Goal: Navigation & Orientation: Find specific page/section

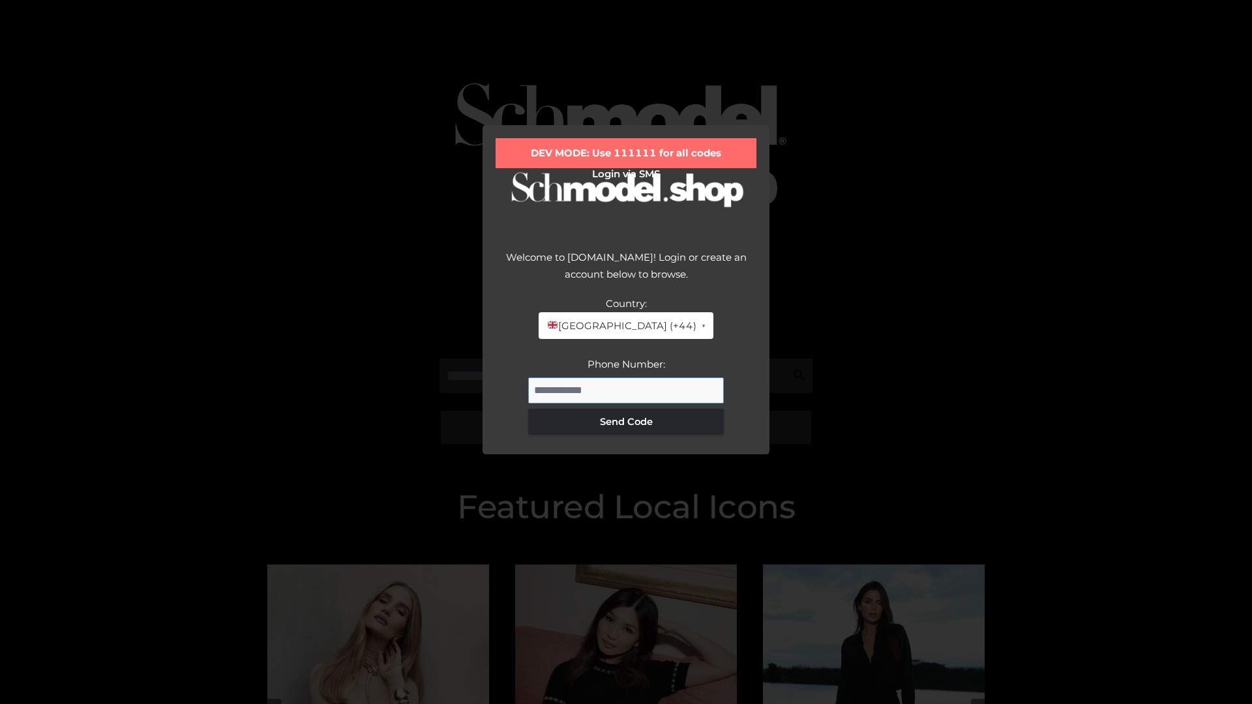
click at [626, 390] on input "Phone Number:" at bounding box center [626, 391] width 196 height 26
type input "**********"
click at [626, 421] on button "Send Code" at bounding box center [626, 422] width 196 height 26
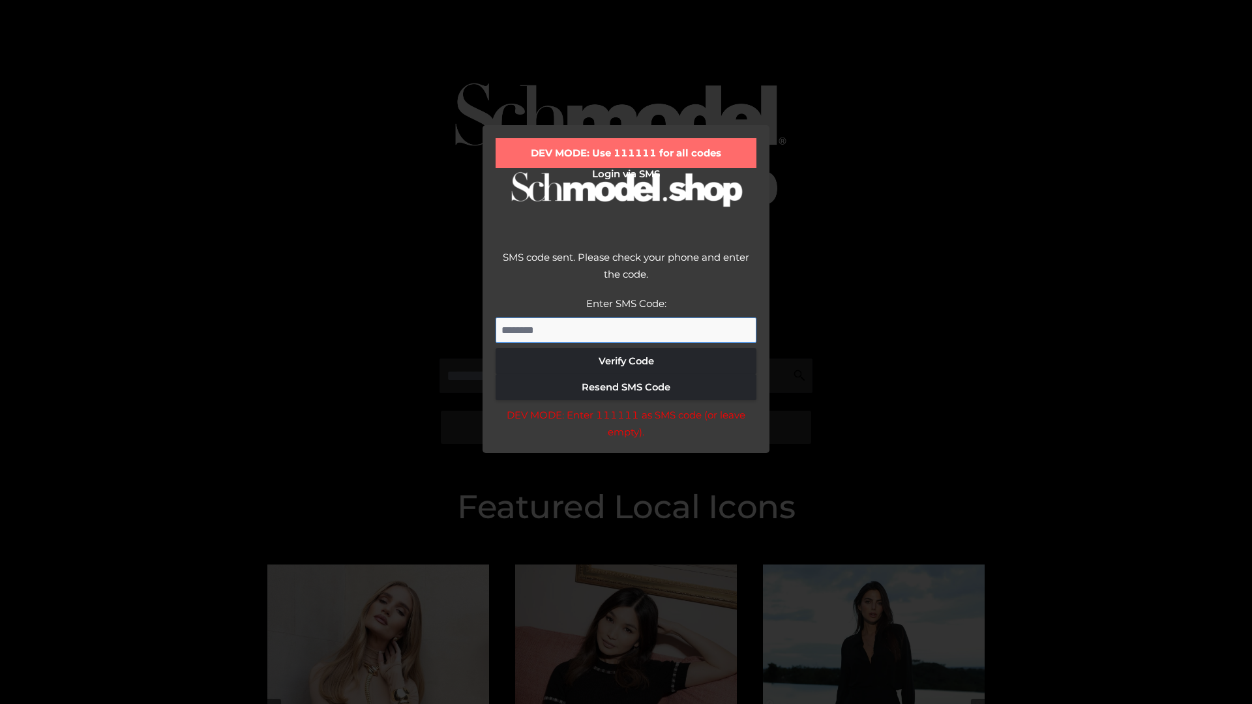
click at [626, 330] on input "Enter SMS Code:" at bounding box center [626, 331] width 261 height 26
type input "******"
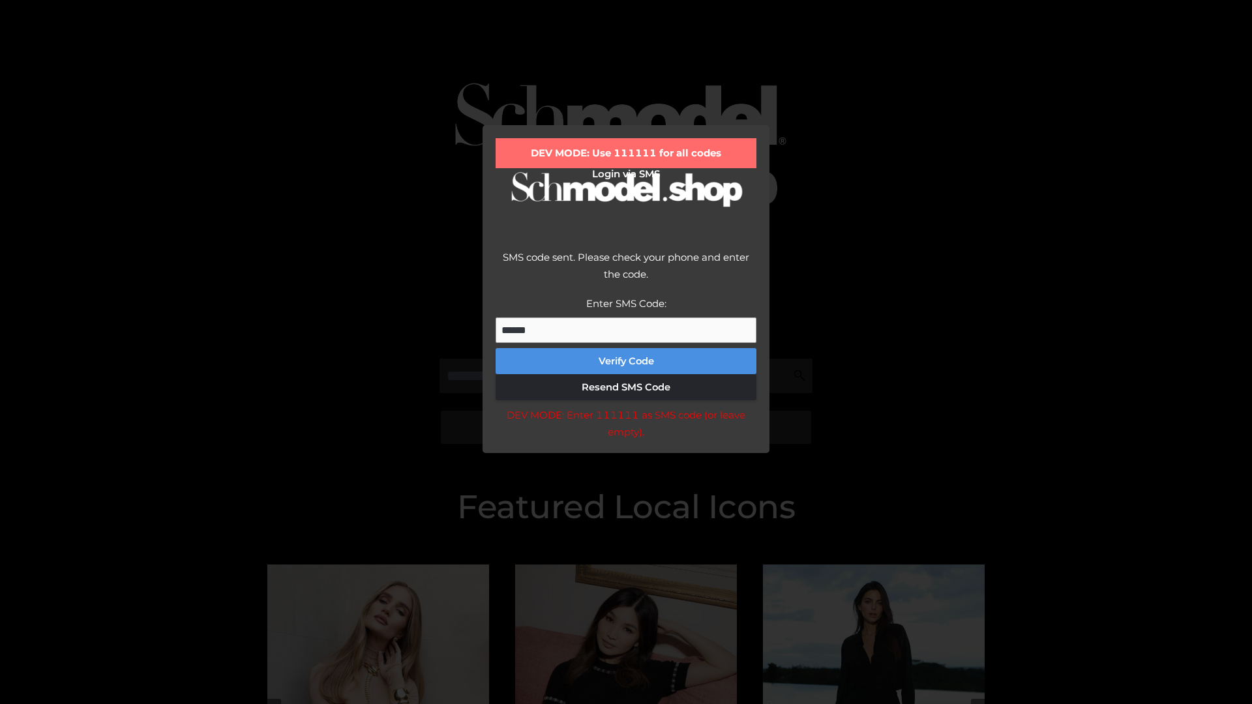
click at [626, 361] on button "Verify Code" at bounding box center [626, 361] width 261 height 26
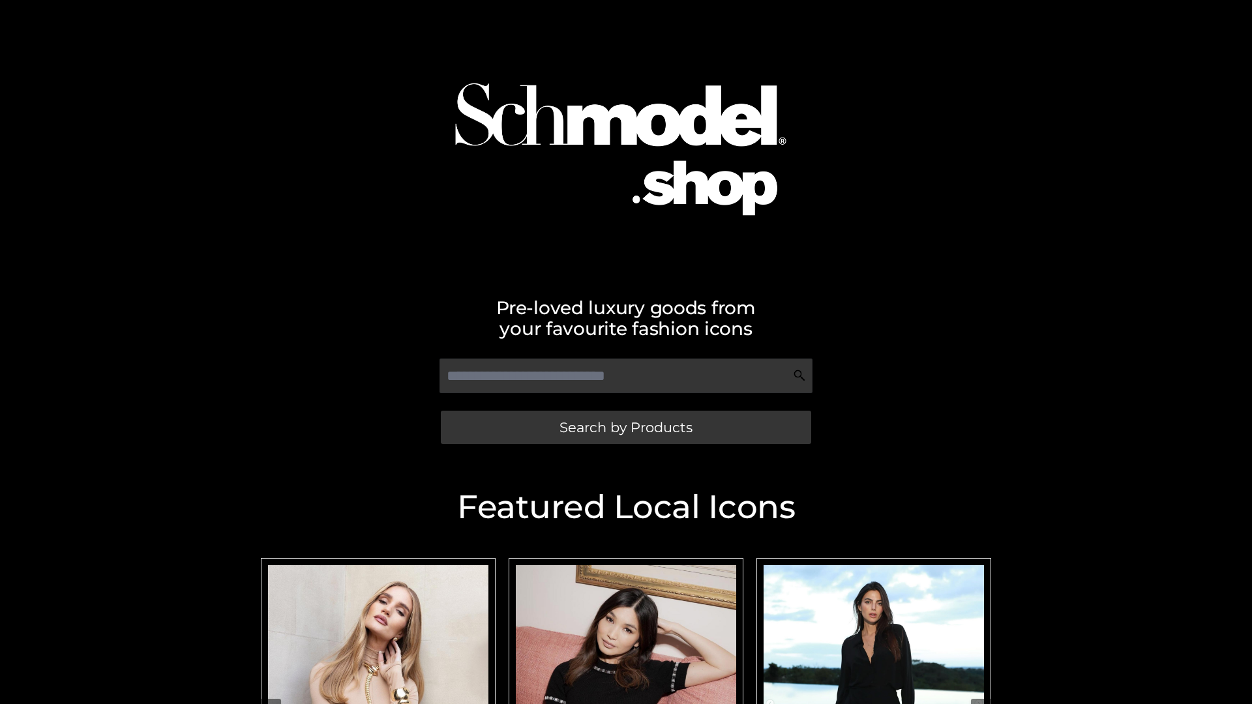
click at [625, 427] on span "Search by Products" at bounding box center [626, 428] width 133 height 14
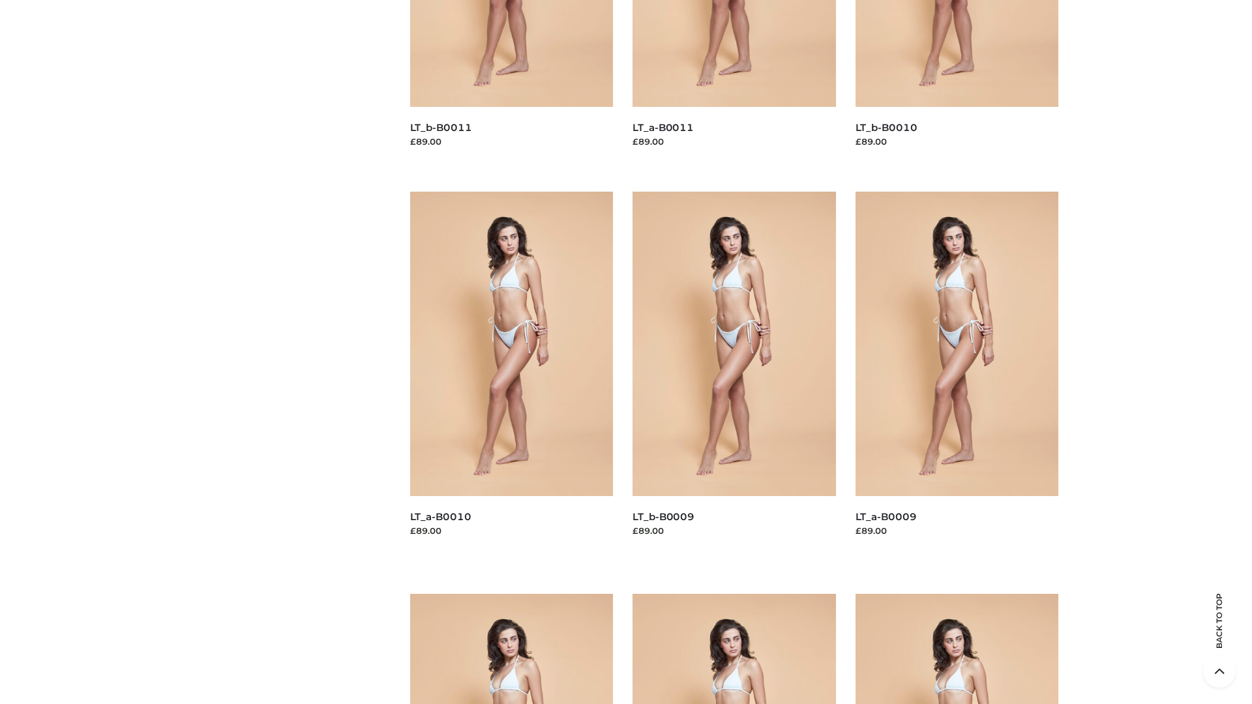
scroll to position [3438, 0]
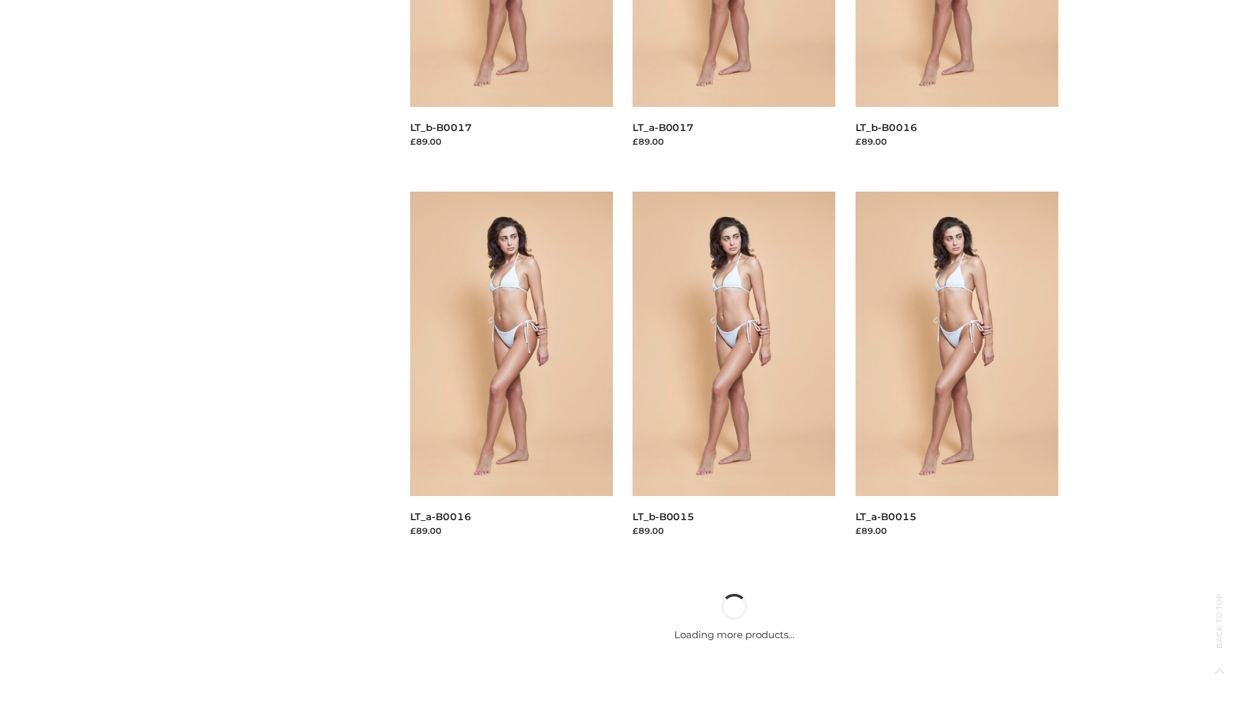
scroll to position [1062, 0]
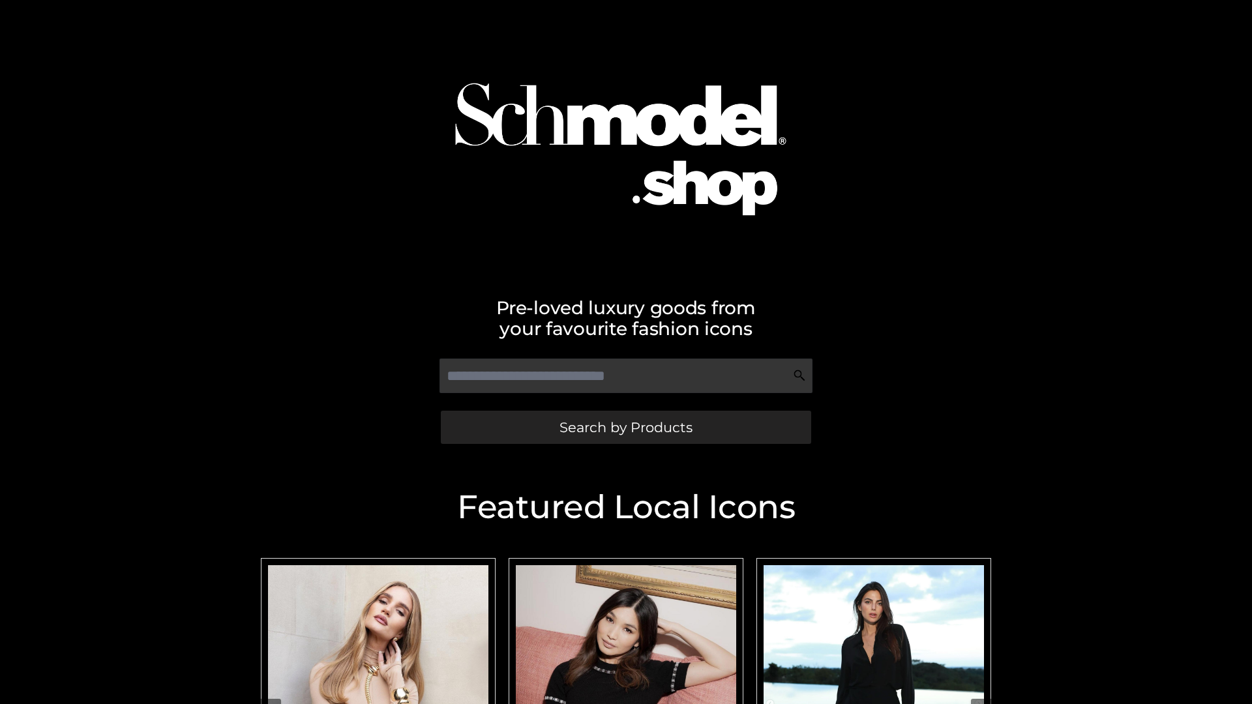
click at [625, 427] on span "Search by Products" at bounding box center [626, 428] width 133 height 14
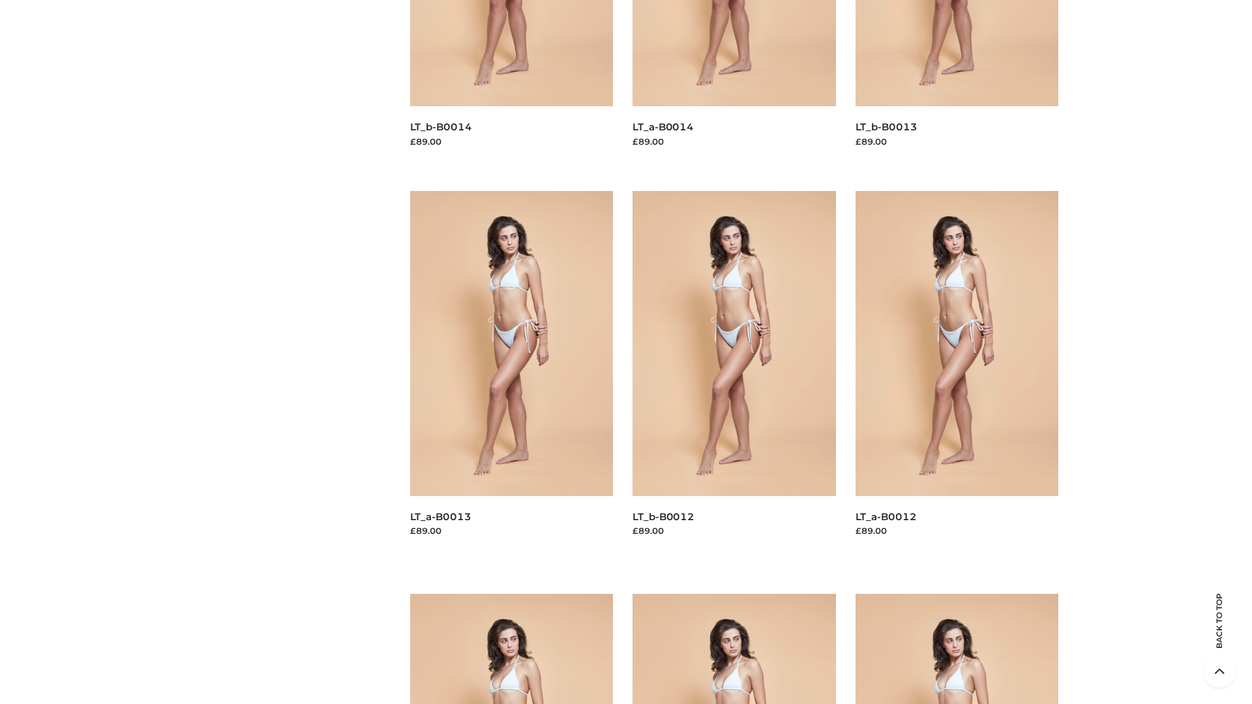
scroll to position [2646, 0]
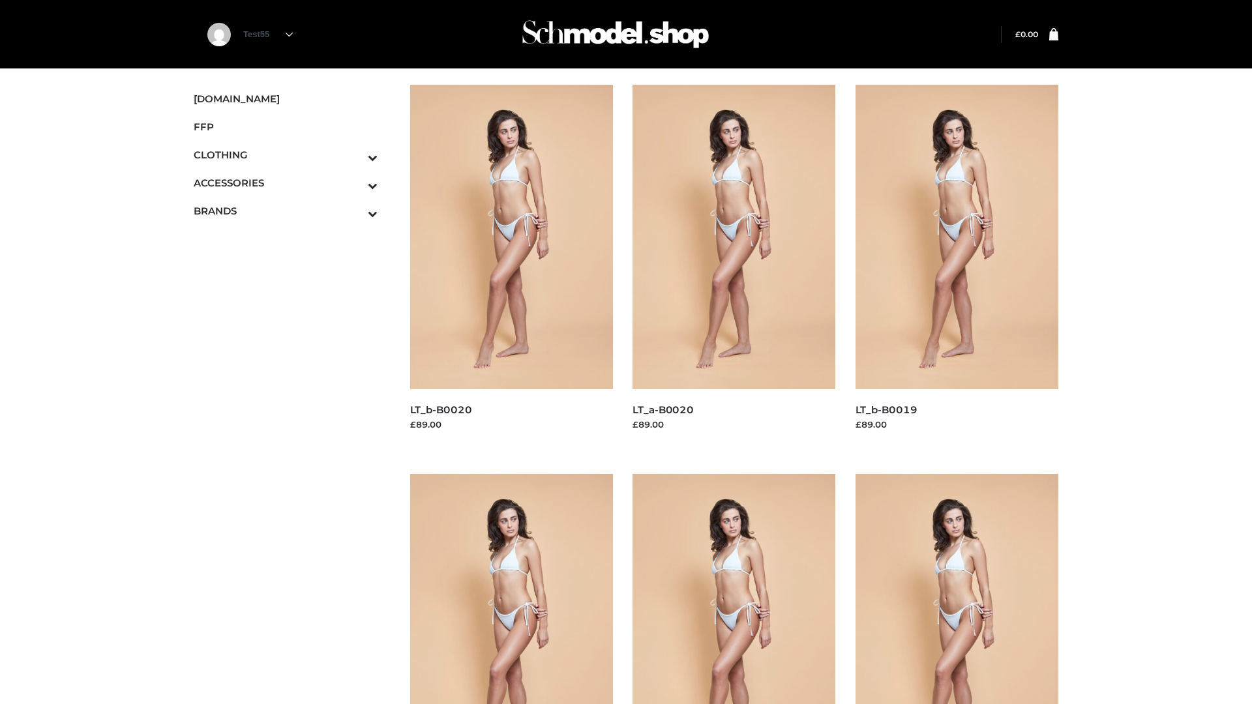
scroll to position [1062, 0]
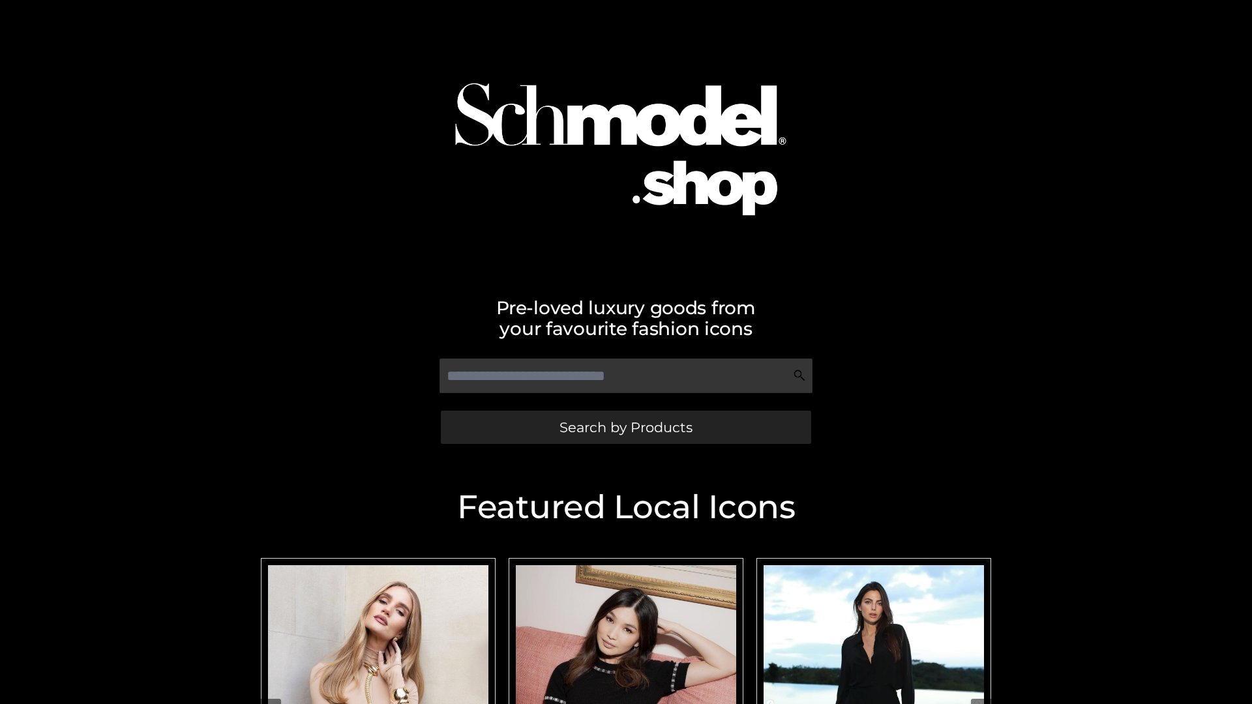
click at [625, 427] on span "Search by Products" at bounding box center [626, 428] width 133 height 14
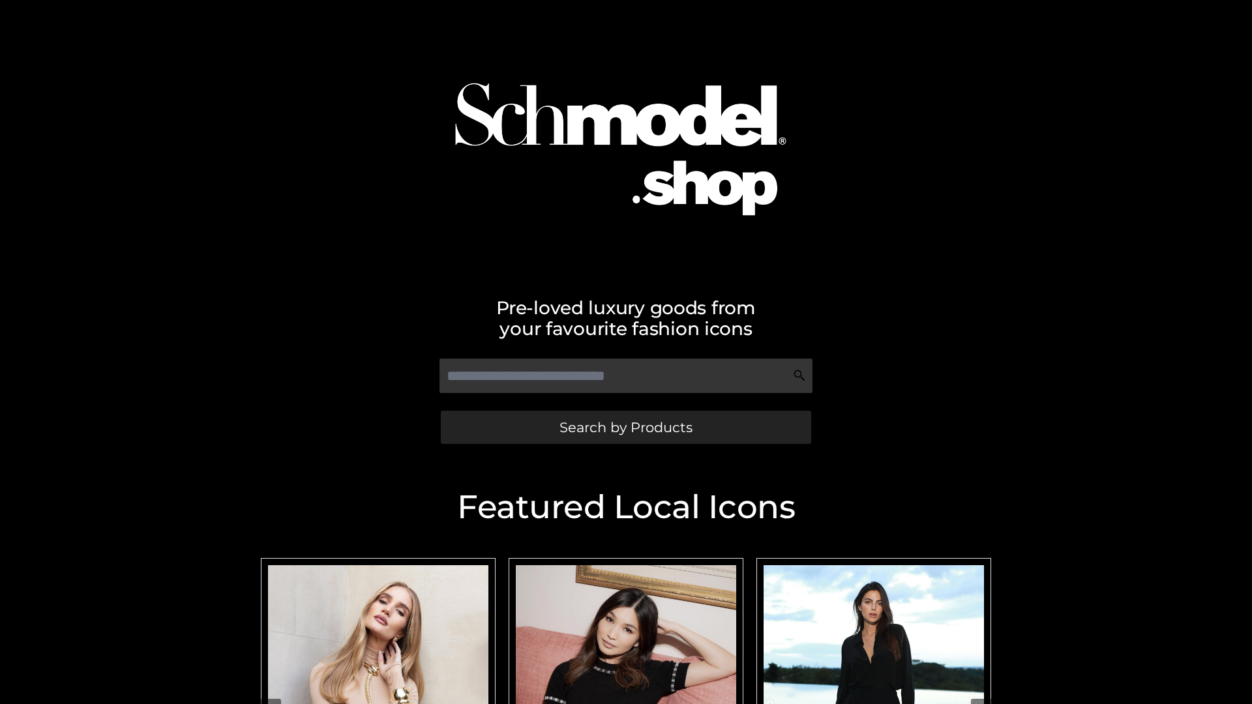
click at [625, 427] on span "Search by Products" at bounding box center [626, 428] width 133 height 14
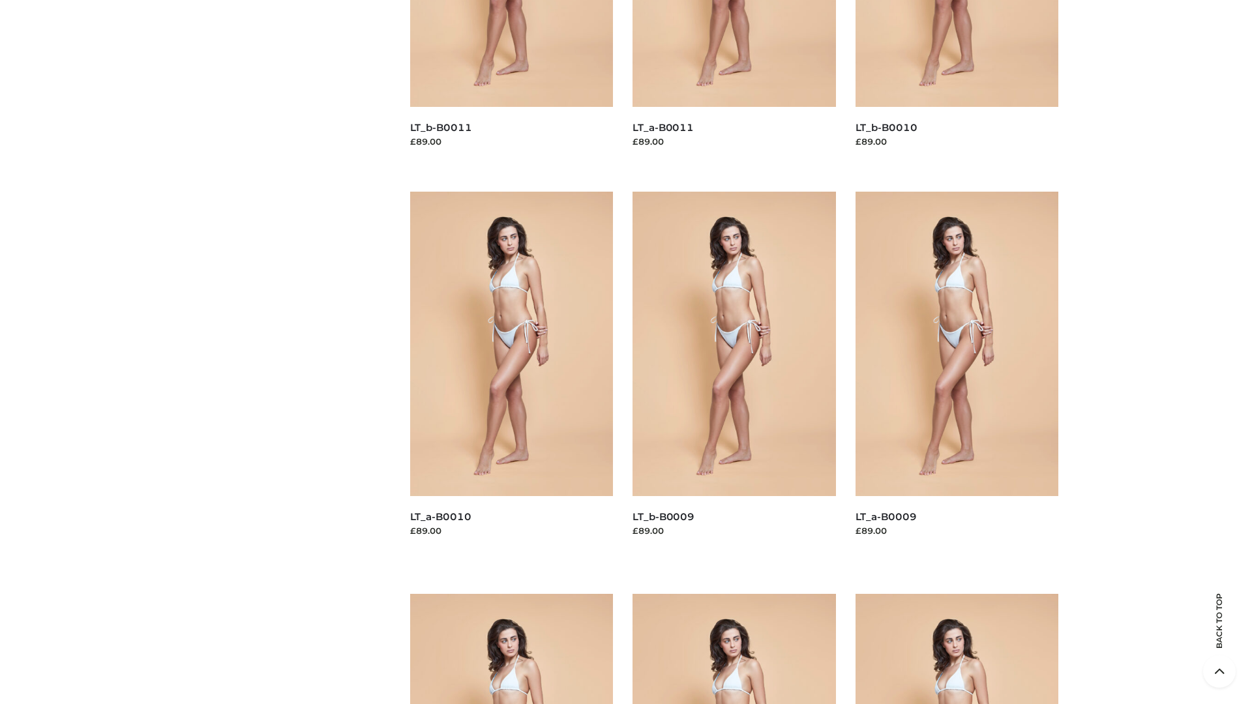
scroll to position [3438, 0]
